Goal: Transaction & Acquisition: Purchase product/service

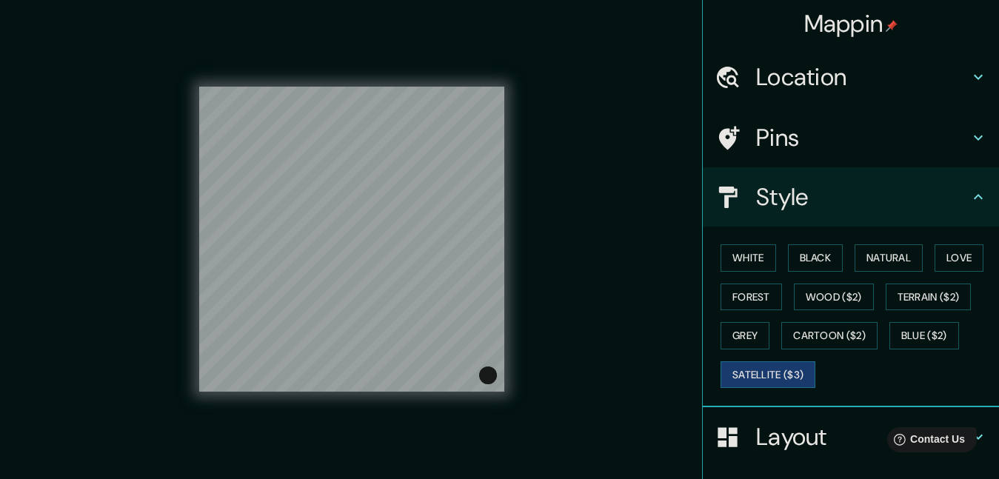
scroll to position [53, 0]
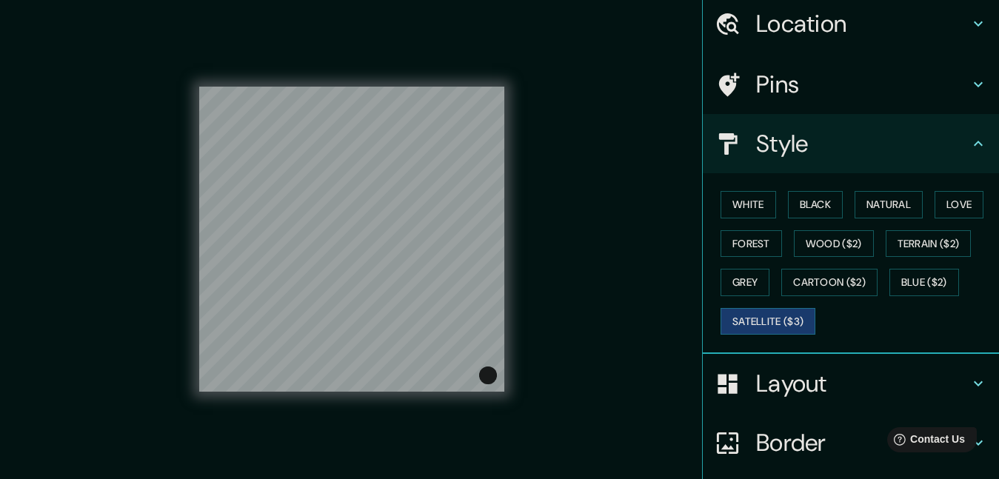
click at [758, 196] on button "White" at bounding box center [749, 204] width 56 height 27
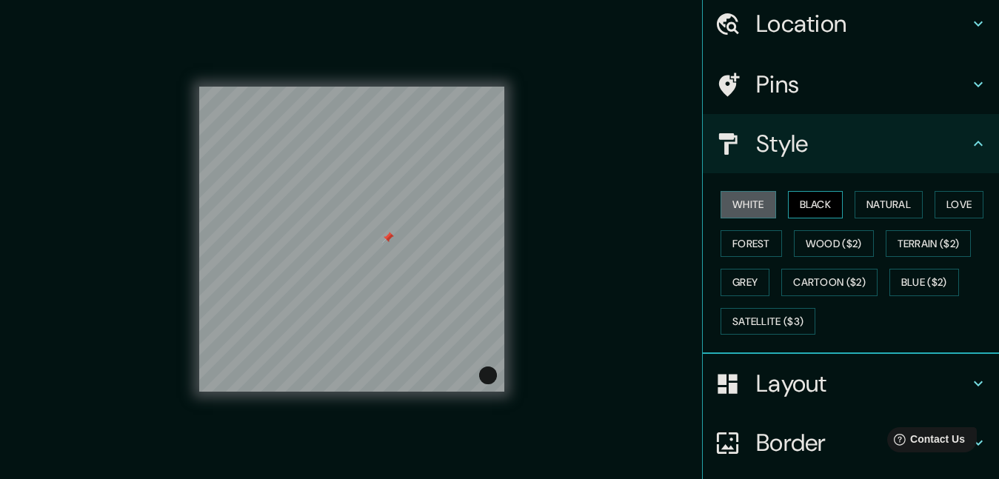
click at [824, 201] on button "Black" at bounding box center [816, 204] width 56 height 27
click at [863, 205] on button "Natural" at bounding box center [889, 204] width 68 height 27
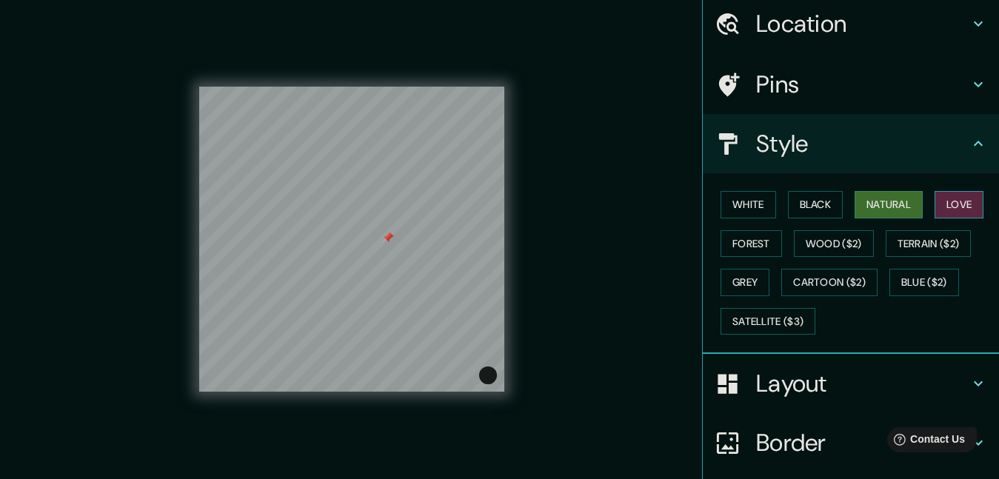
click at [945, 206] on button "Love" at bounding box center [959, 204] width 49 height 27
click at [800, 249] on button "Wood ($2)" at bounding box center [834, 243] width 80 height 27
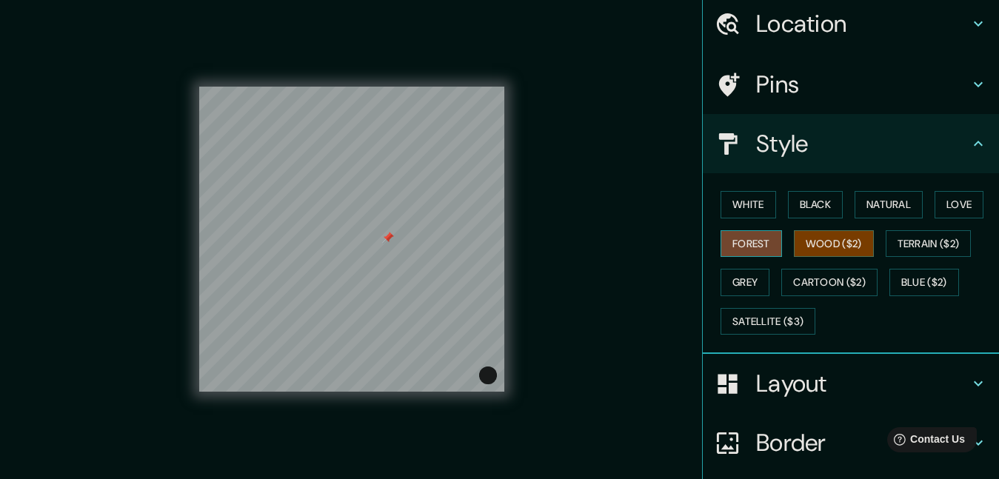
click at [749, 241] on button "Forest" at bounding box center [751, 243] width 61 height 27
click at [912, 249] on button "Terrain ($2)" at bounding box center [929, 243] width 86 height 27
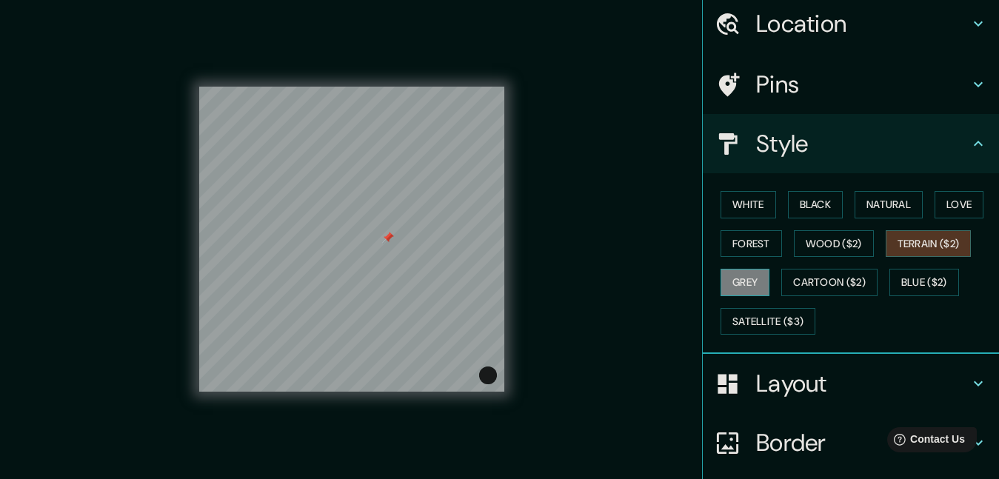
click at [735, 287] on button "Grey" at bounding box center [745, 282] width 49 height 27
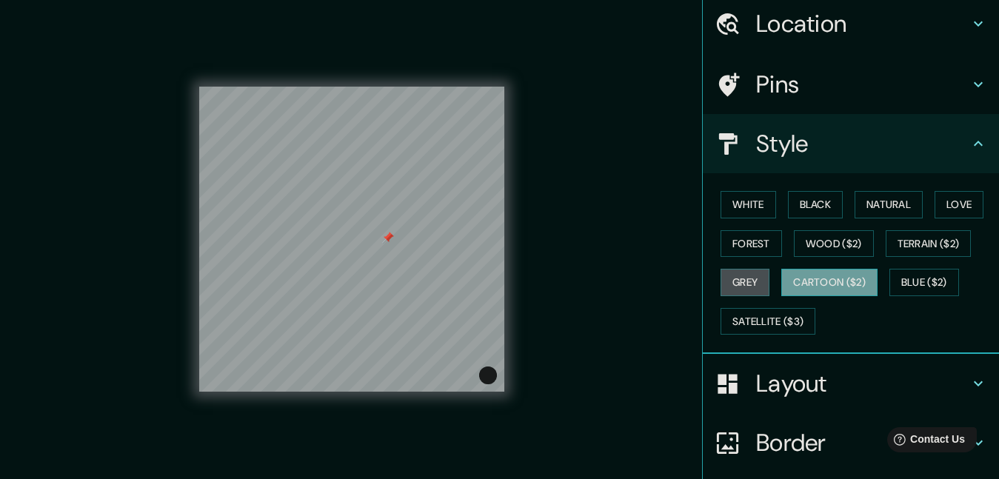
click at [799, 287] on button "Cartoon ($2)" at bounding box center [829, 282] width 96 height 27
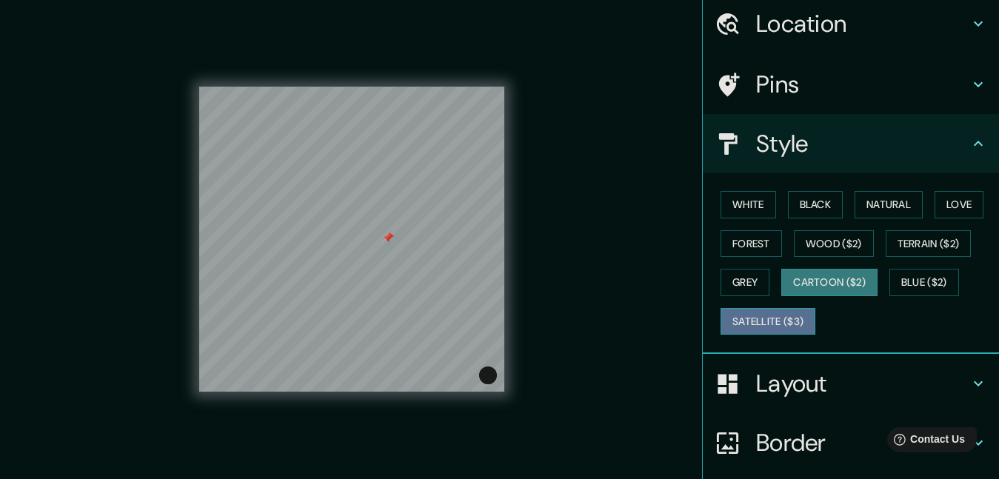
click at [763, 319] on button "Satellite ($3)" at bounding box center [768, 321] width 95 height 27
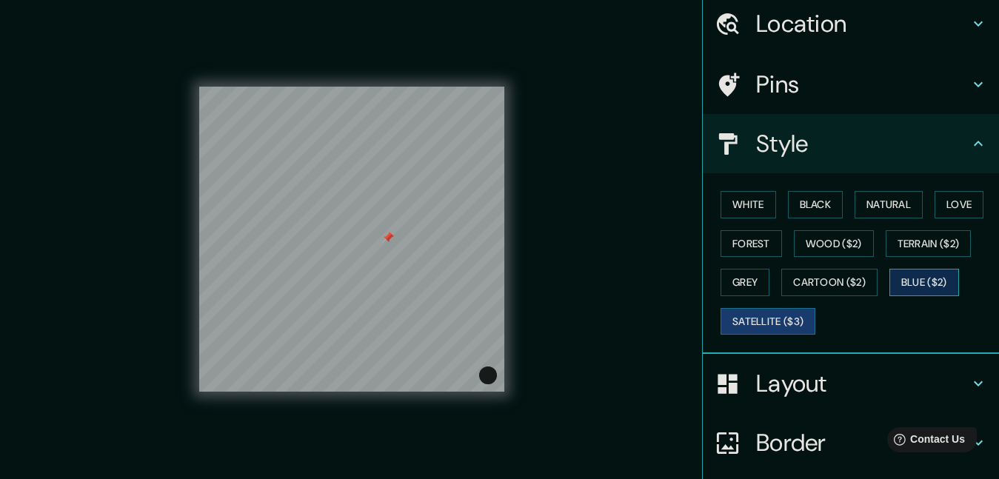
click at [915, 288] on button "Blue ($2)" at bounding box center [924, 282] width 70 height 27
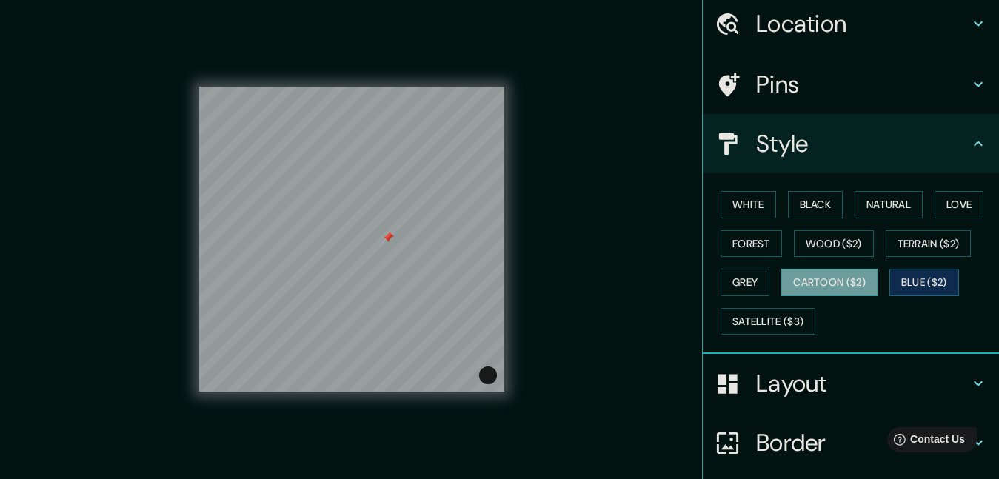
click at [806, 279] on button "Cartoon ($2)" at bounding box center [829, 282] width 96 height 27
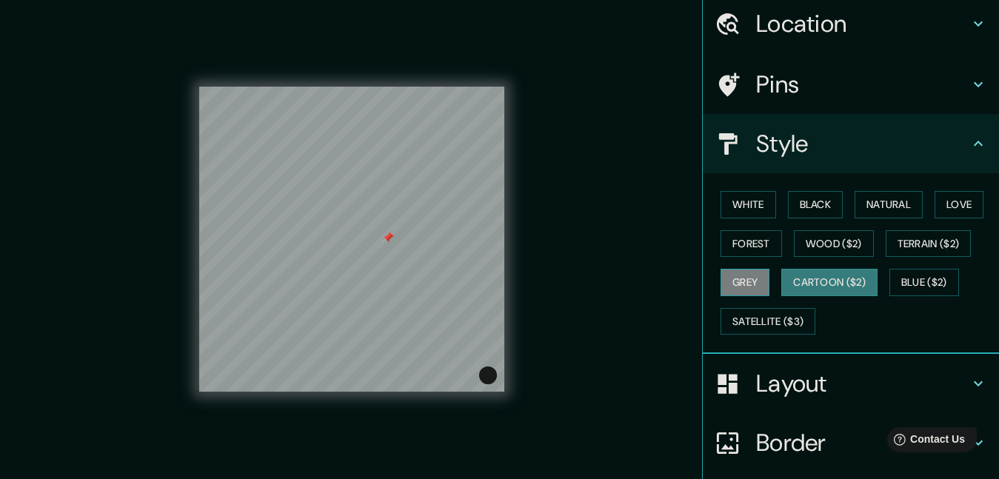
click at [741, 281] on button "Grey" at bounding box center [745, 282] width 49 height 27
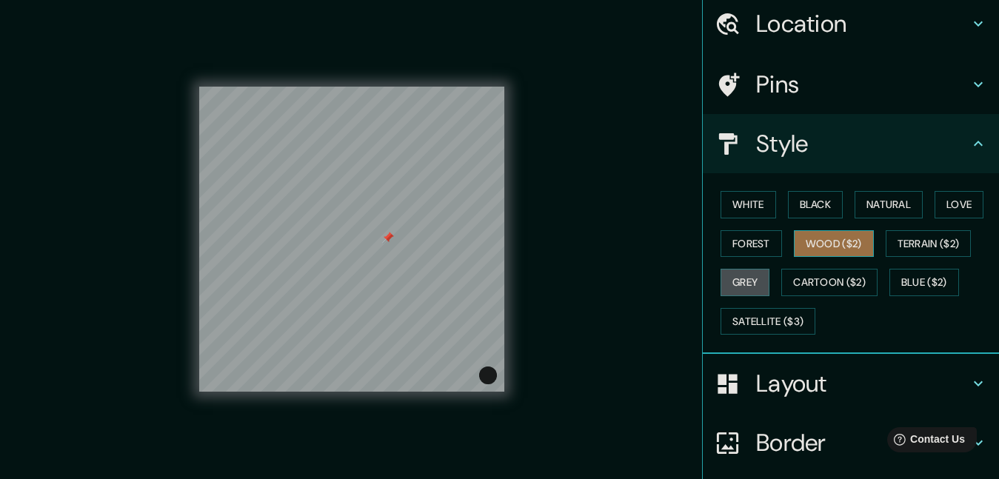
click at [820, 248] on button "Wood ($2)" at bounding box center [834, 243] width 80 height 27
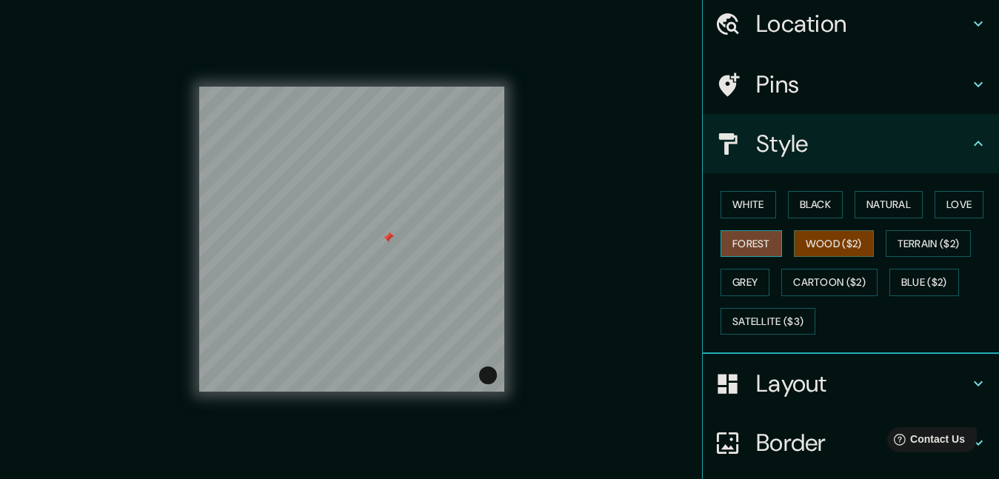
click at [751, 242] on button "Forest" at bounding box center [751, 243] width 61 height 27
click at [924, 255] on button "Terrain ($2)" at bounding box center [929, 243] width 86 height 27
click at [833, 245] on button "Wood ($2)" at bounding box center [834, 243] width 80 height 27
click at [900, 277] on button "Blue ($2)" at bounding box center [924, 282] width 70 height 27
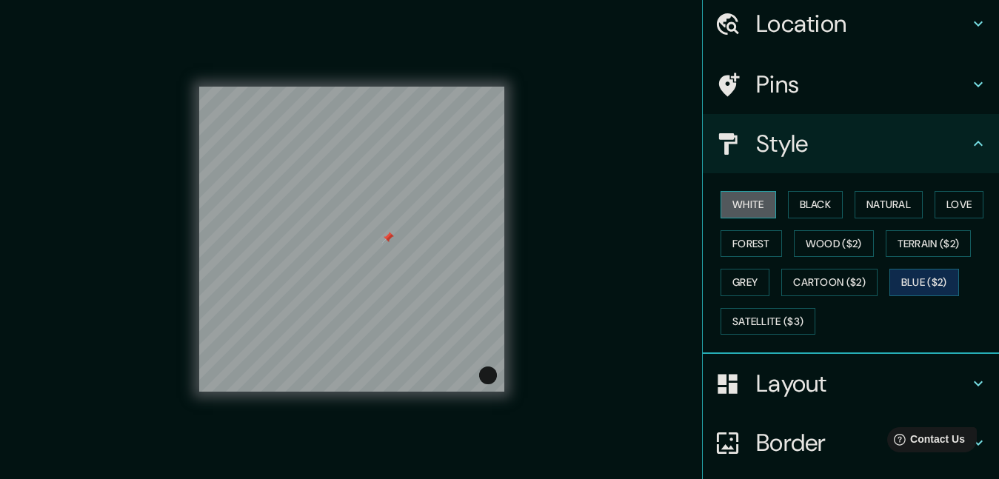
click at [739, 207] on button "White" at bounding box center [749, 204] width 56 height 27
